Goal: Check status: Check status

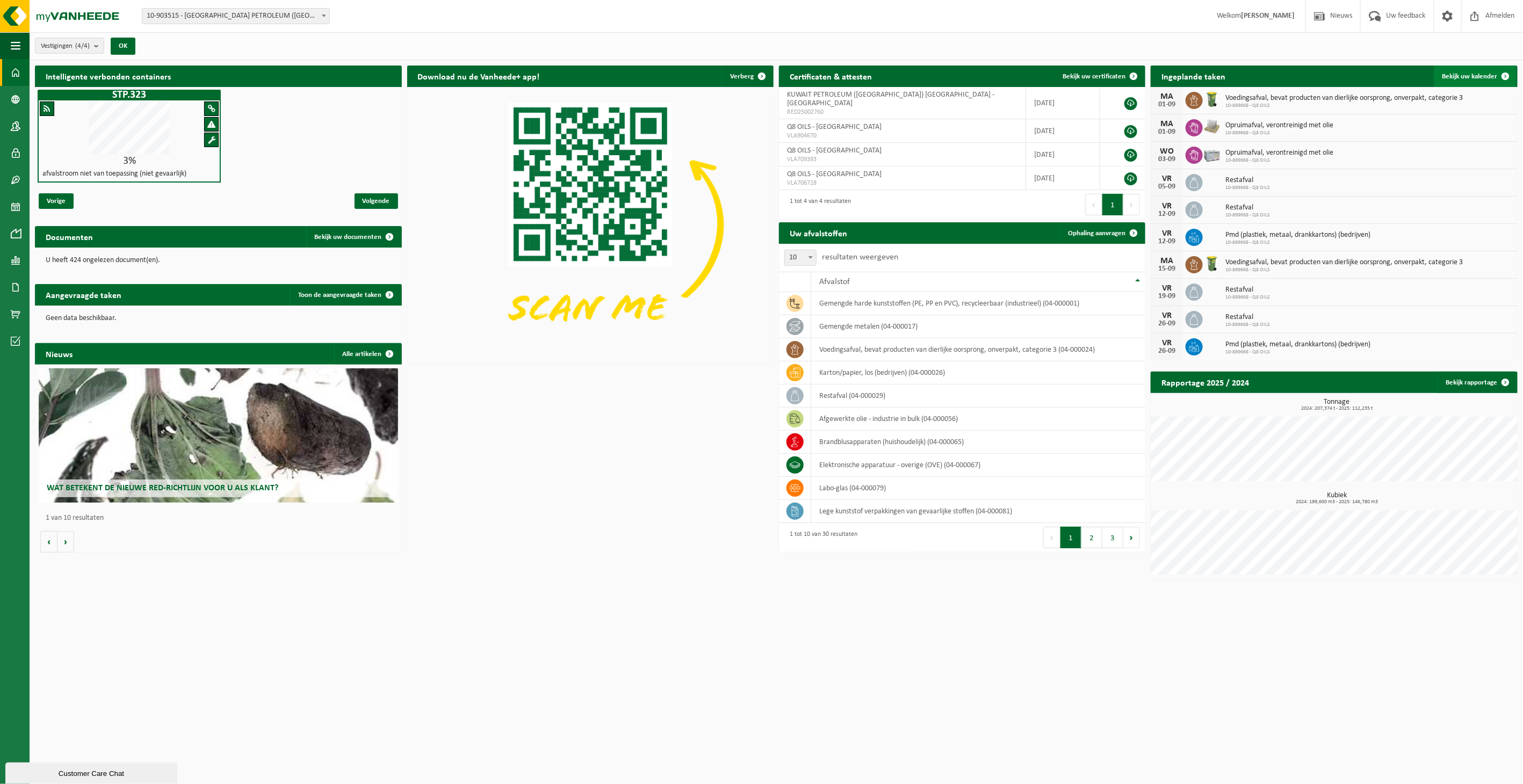
click at [1475, 79] on span "Bekijk uw kalender" at bounding box center [1471, 76] width 56 height 7
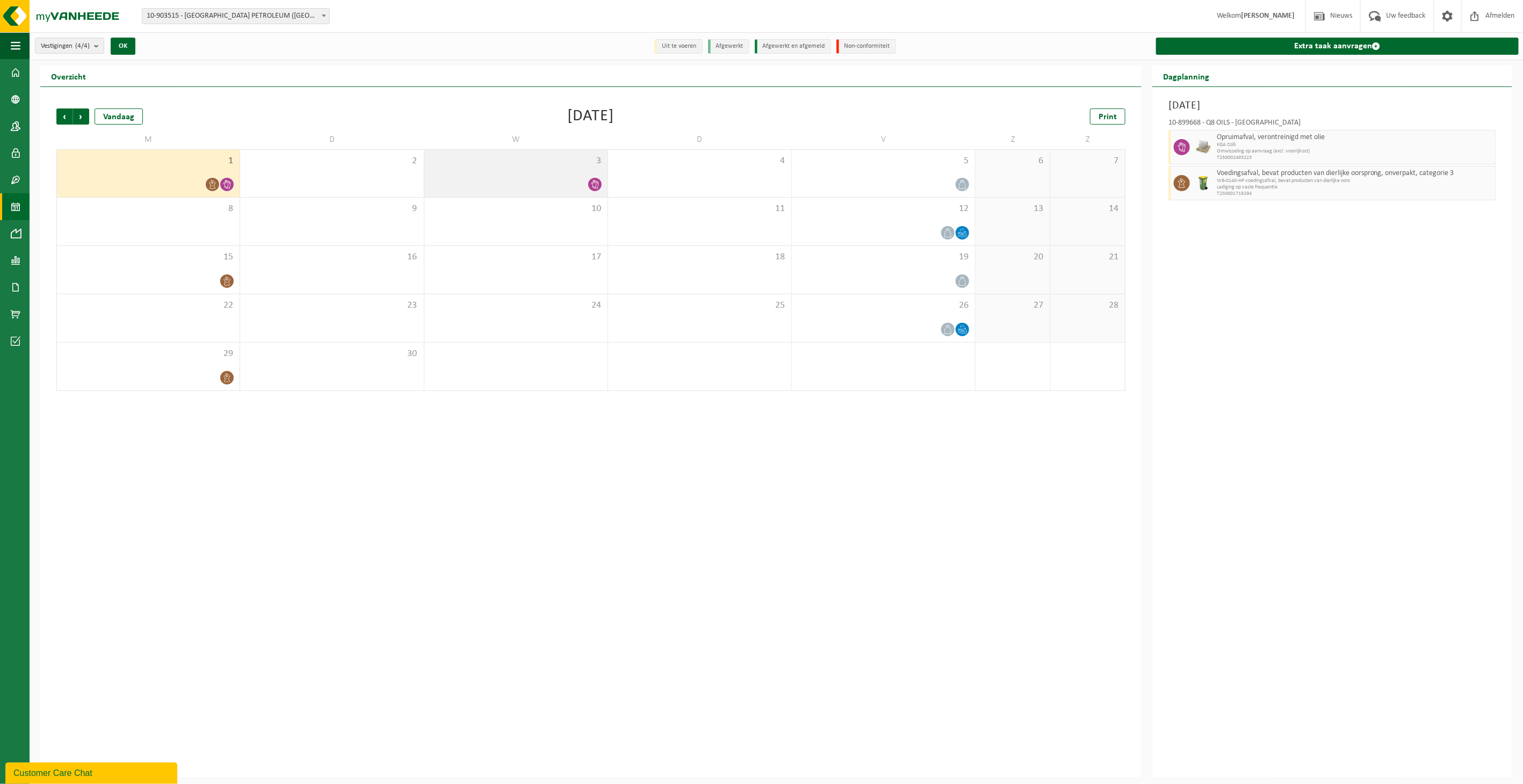
click at [588, 176] on div "3" at bounding box center [516, 174] width 184 height 48
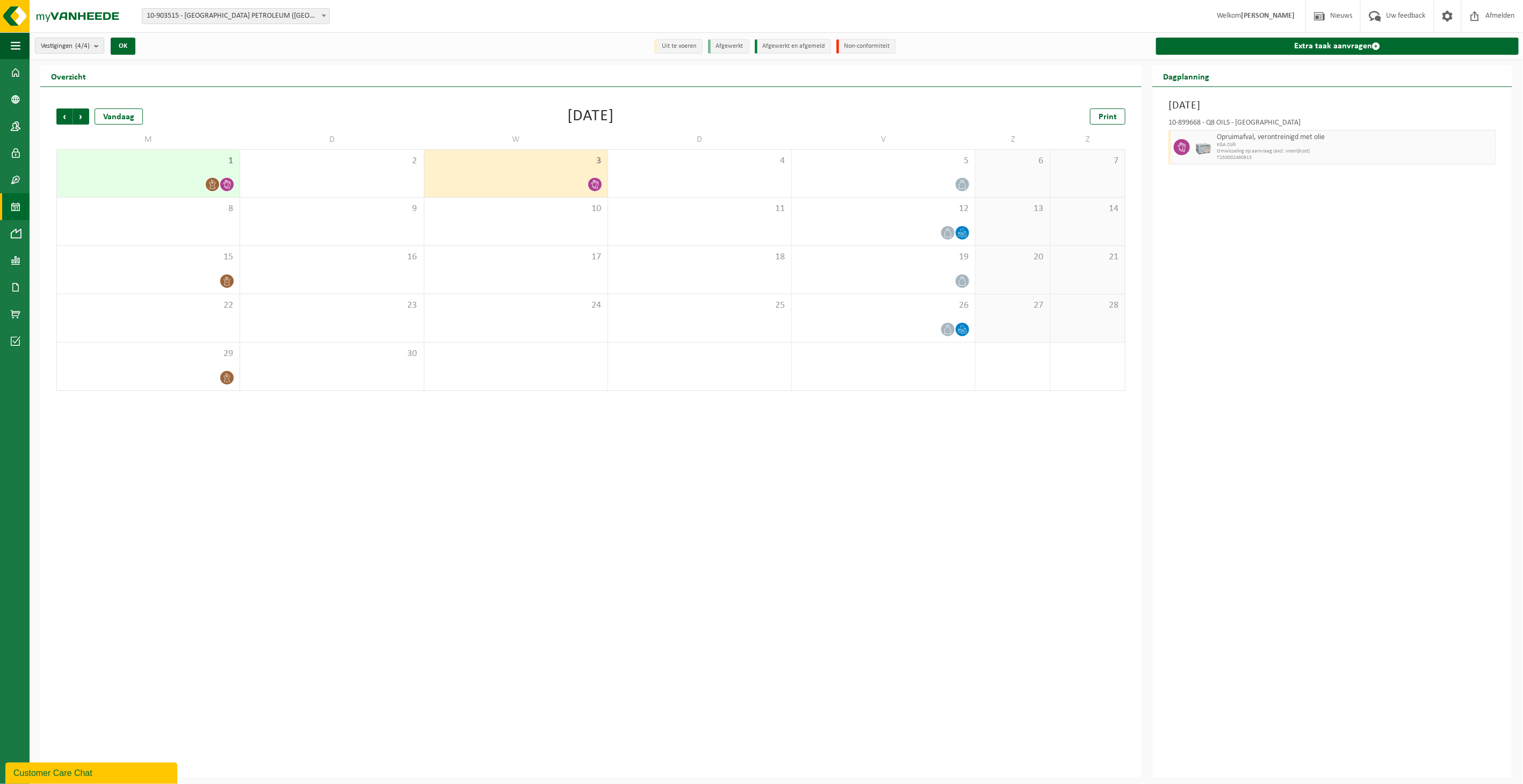
click at [188, 183] on div at bounding box center [148, 184] width 172 height 14
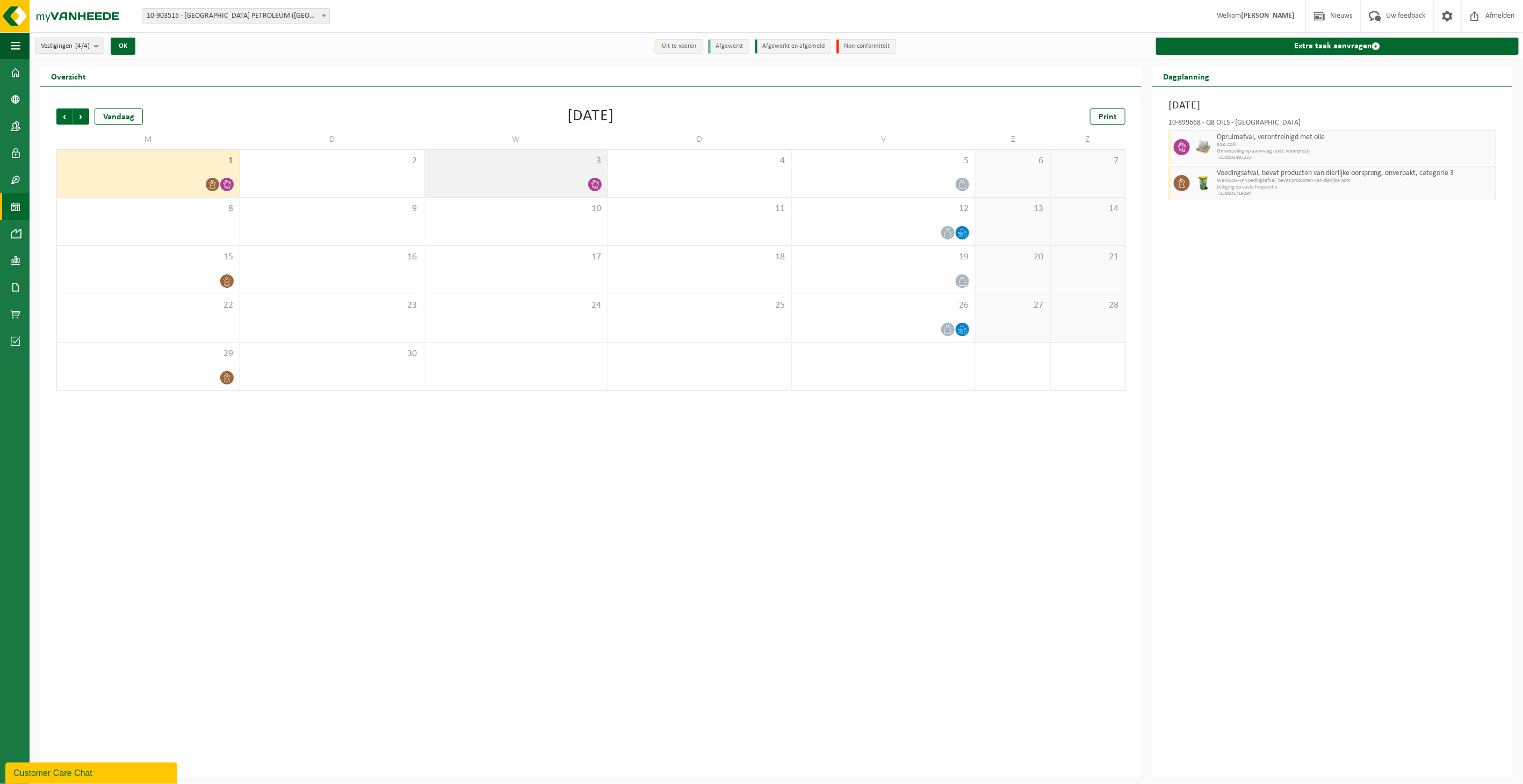
click at [485, 178] on div at bounding box center [516, 184] width 172 height 14
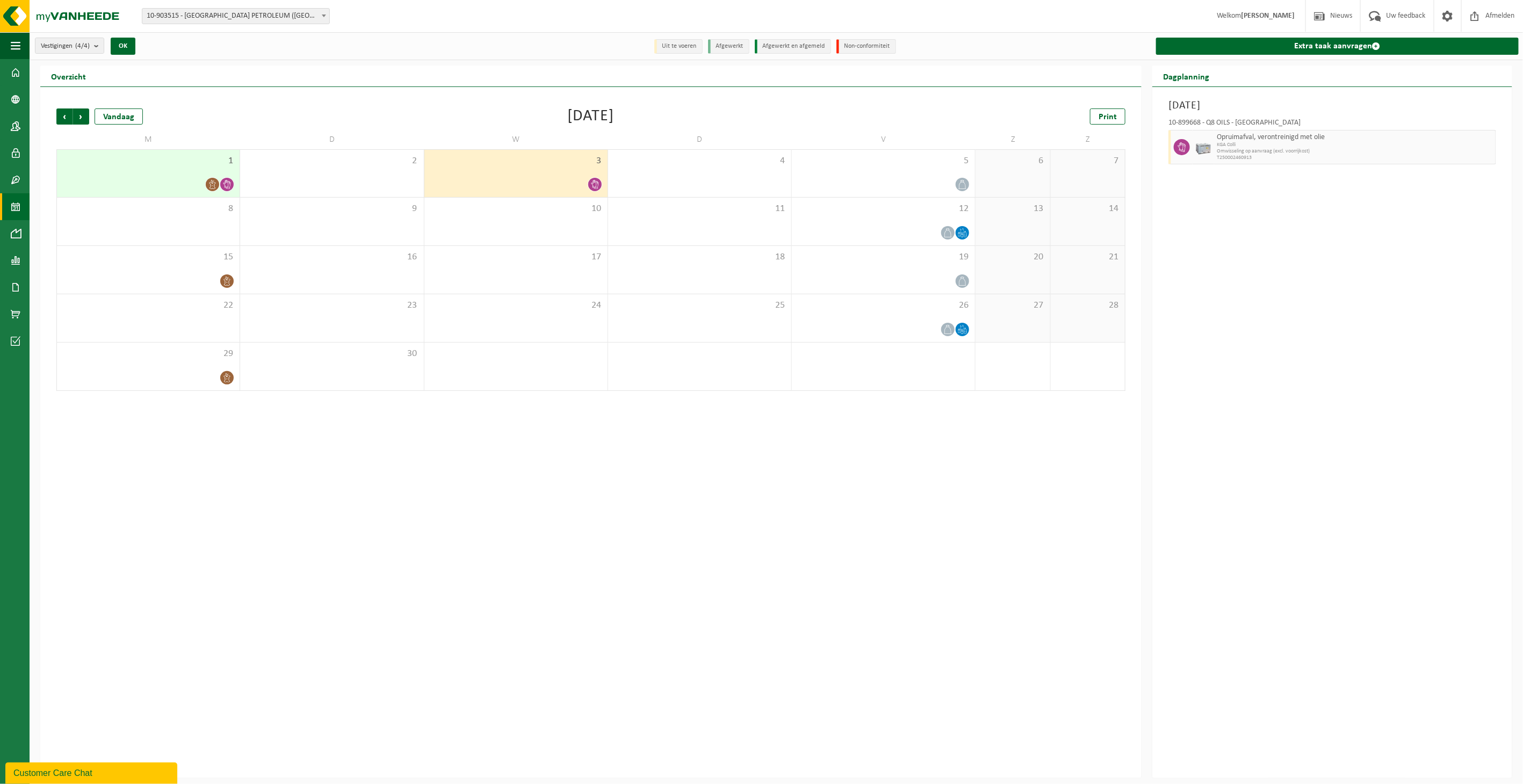
click at [136, 164] on span "1" at bounding box center [148, 160] width 172 height 12
